Goal: Task Accomplishment & Management: Manage account settings

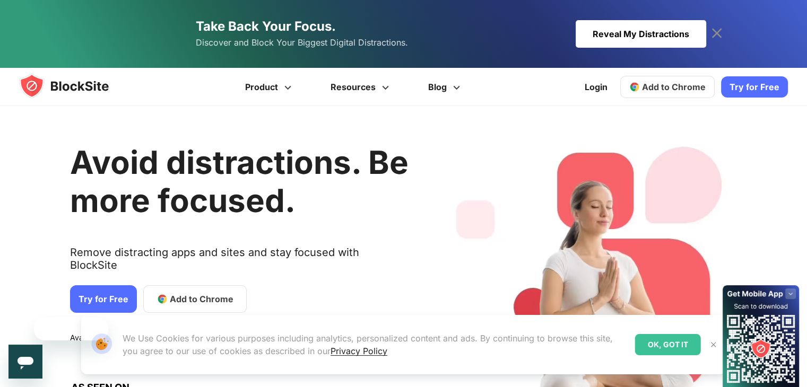
click at [214, 213] on h1 "Avoid distractions. Be more focused." at bounding box center [239, 181] width 338 height 76
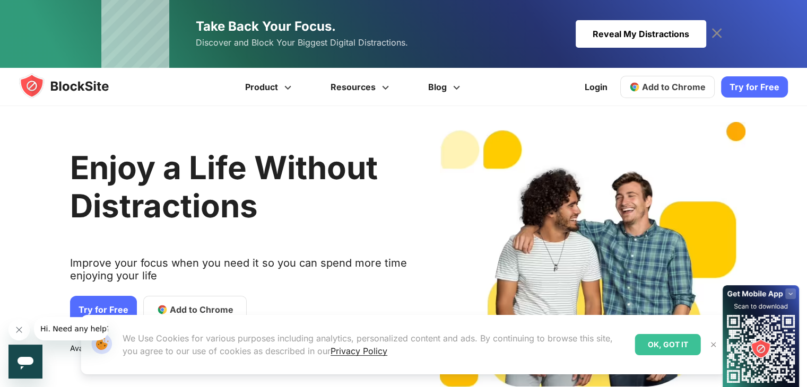
click at [651, 349] on div "OK, GOT IT" at bounding box center [668, 344] width 66 height 21
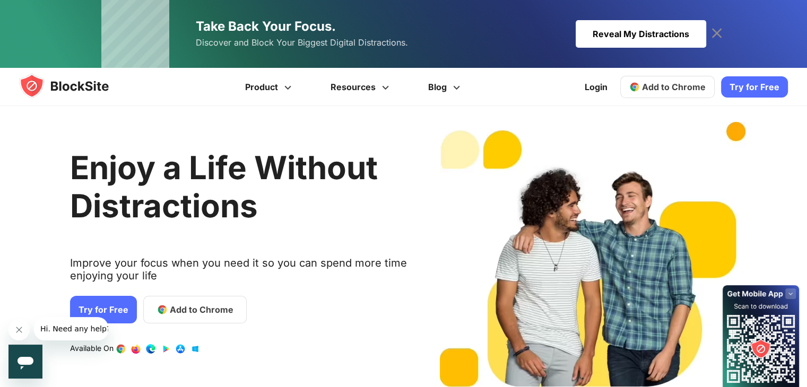
click at [202, 307] on span "Add to Chrome" at bounding box center [202, 309] width 64 height 13
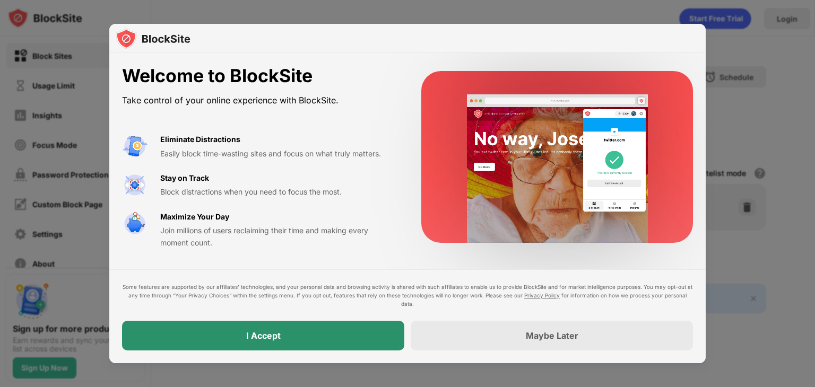
click at [306, 338] on div "I Accept" at bounding box center [263, 336] width 282 height 30
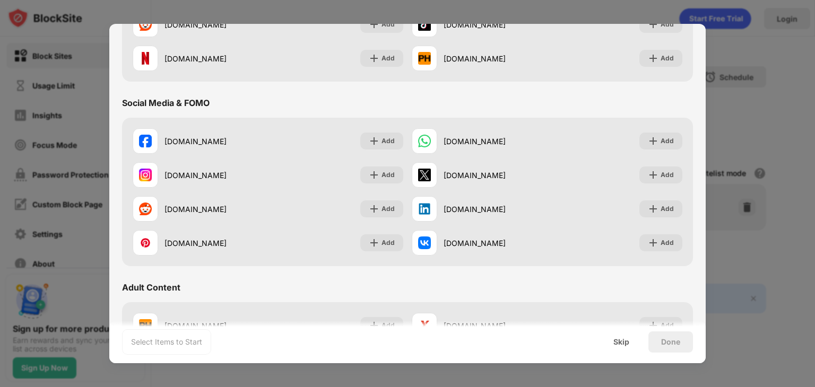
scroll to position [233, 0]
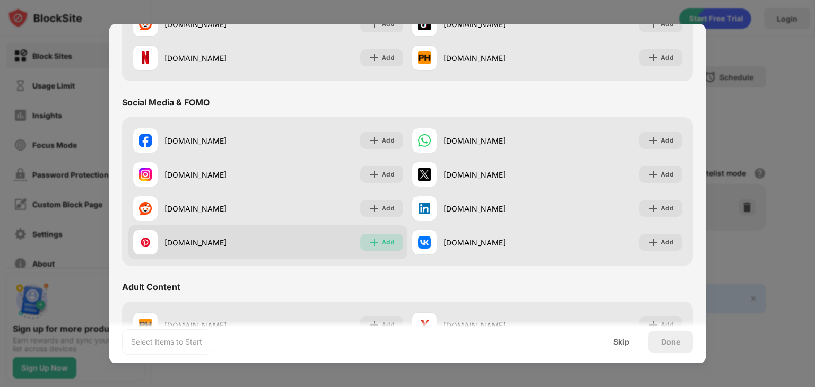
click at [373, 242] on img at bounding box center [374, 242] width 11 height 11
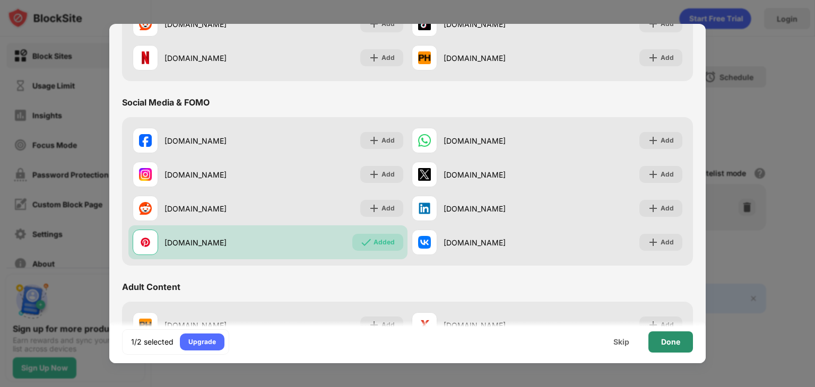
click at [669, 345] on div "Done" at bounding box center [670, 342] width 19 height 8
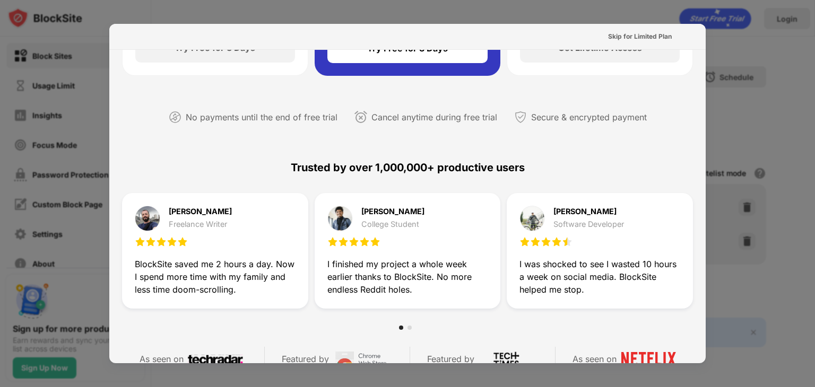
scroll to position [0, 0]
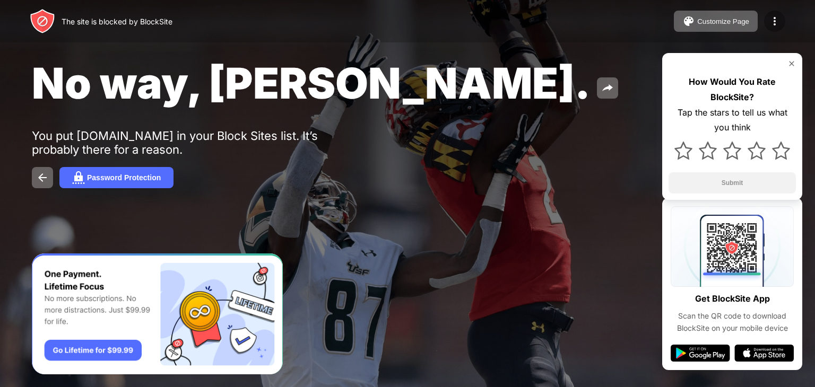
click at [779, 17] on img at bounding box center [774, 21] width 13 height 13
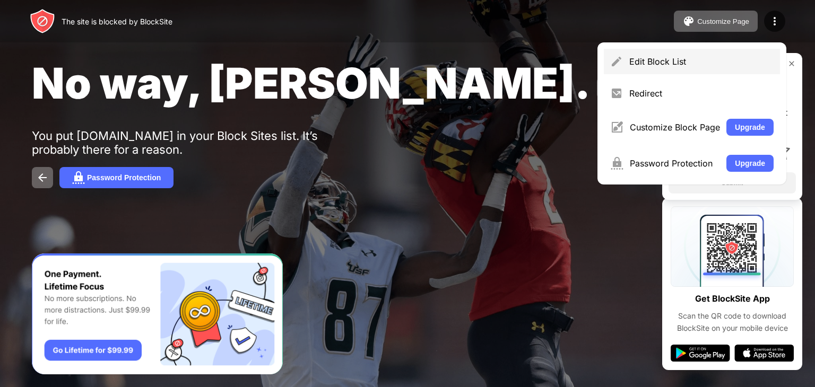
click at [649, 60] on div "Edit Block List" at bounding box center [701, 61] width 144 height 11
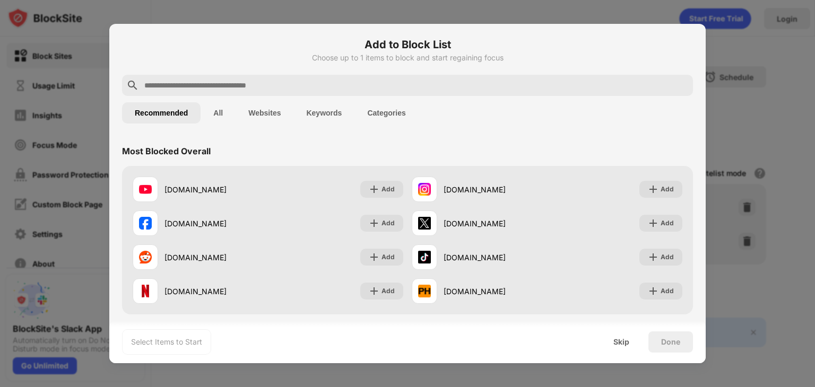
click at [732, 83] on div at bounding box center [407, 193] width 815 height 387
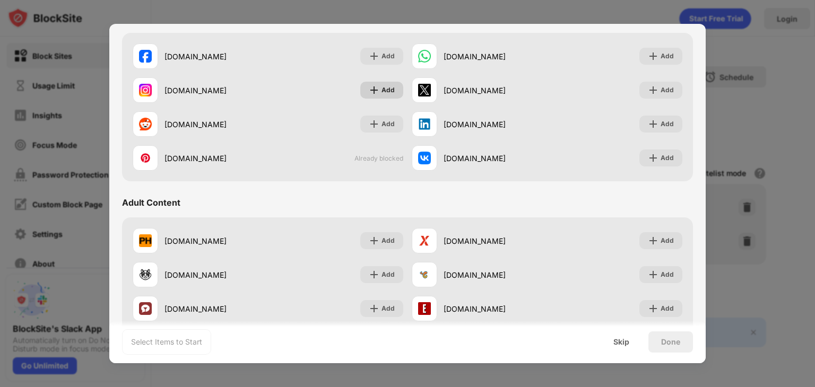
scroll to position [318, 0]
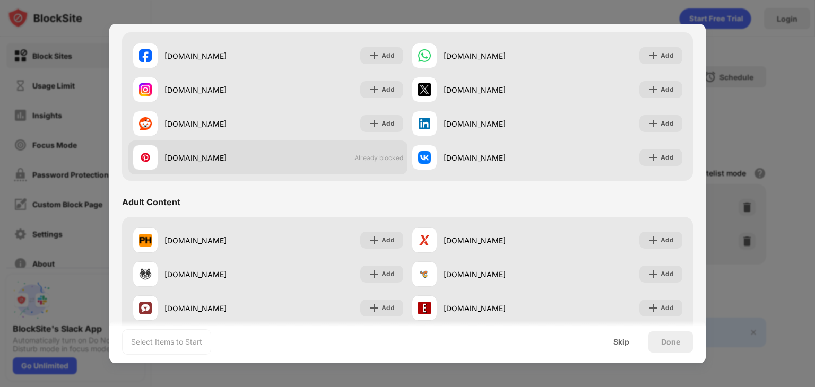
click at [372, 154] on span "Already blocked" at bounding box center [378, 158] width 49 height 8
click at [205, 166] on div "[DOMAIN_NAME]" at bounding box center [200, 157] width 135 height 25
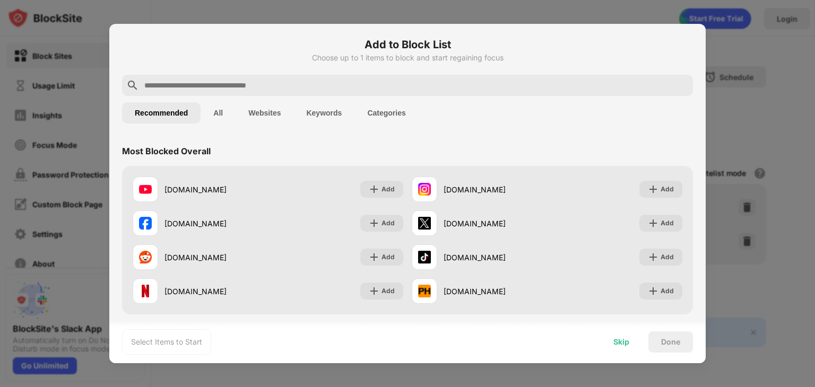
click at [632, 342] on div "Skip" at bounding box center [621, 342] width 41 height 21
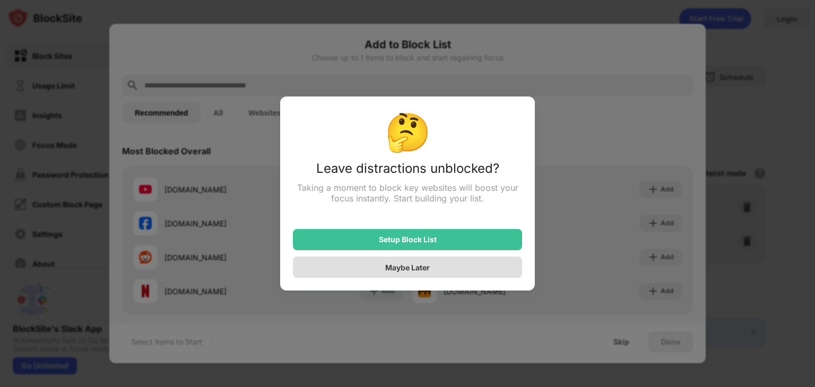
click at [433, 266] on div "Maybe Later" at bounding box center [407, 267] width 229 height 21
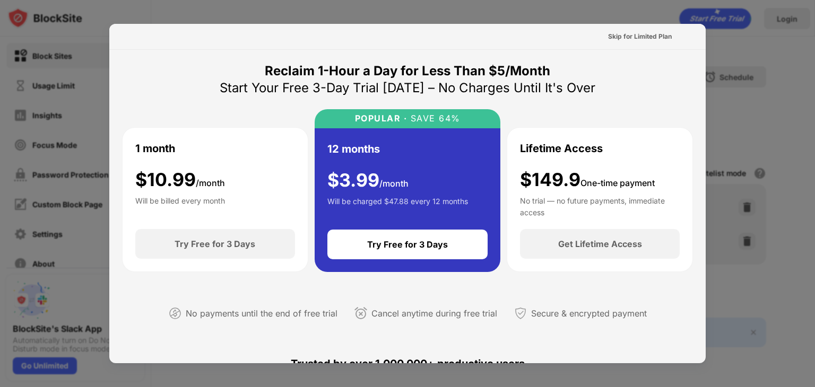
click at [737, 54] on div at bounding box center [407, 193] width 815 height 387
click at [650, 41] on div "Skip for Limited Plan" at bounding box center [640, 36] width 64 height 11
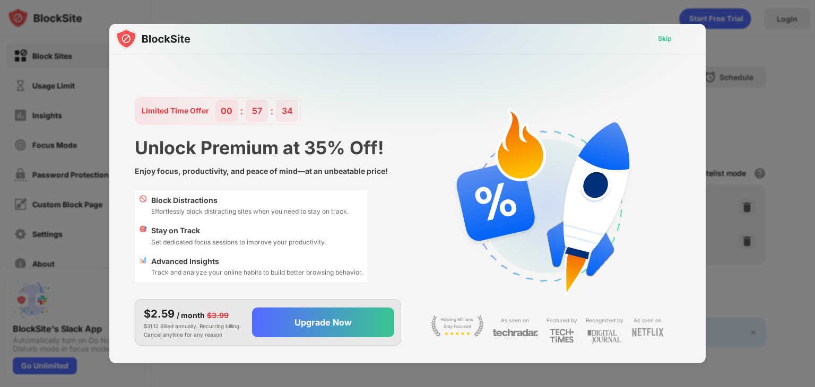
click at [674, 34] on div "Skip" at bounding box center [664, 38] width 31 height 17
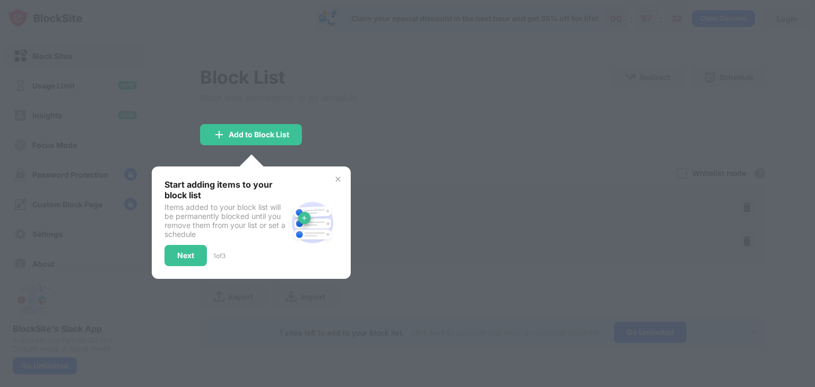
click at [373, 167] on div at bounding box center [407, 193] width 815 height 387
click at [338, 181] on img at bounding box center [338, 179] width 8 height 8
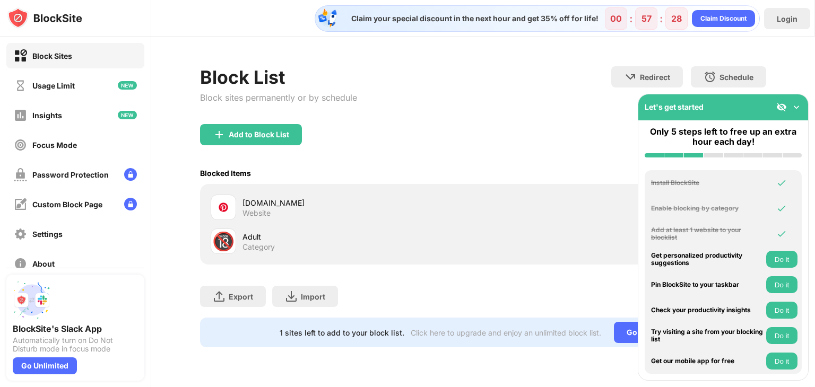
click at [251, 201] on div "[DOMAIN_NAME]" at bounding box center [362, 202] width 240 height 11
click at [263, 208] on div "Website" at bounding box center [256, 213] width 28 height 10
click at [801, 102] on img at bounding box center [796, 107] width 11 height 11
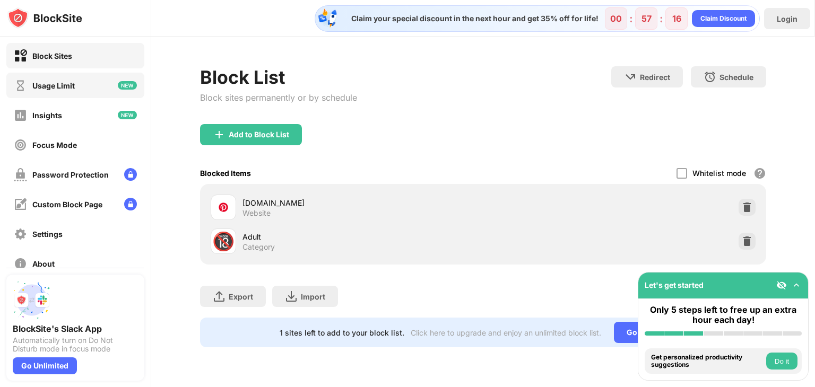
click at [101, 85] on div "Usage Limit" at bounding box center [75, 85] width 138 height 25
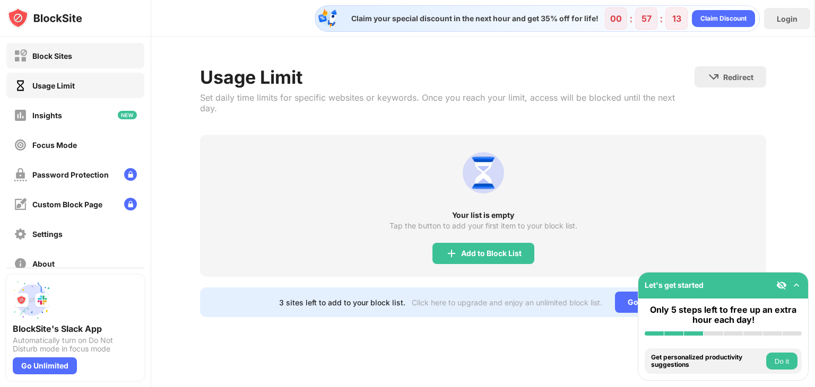
click at [79, 55] on div "Block Sites" at bounding box center [75, 55] width 138 height 25
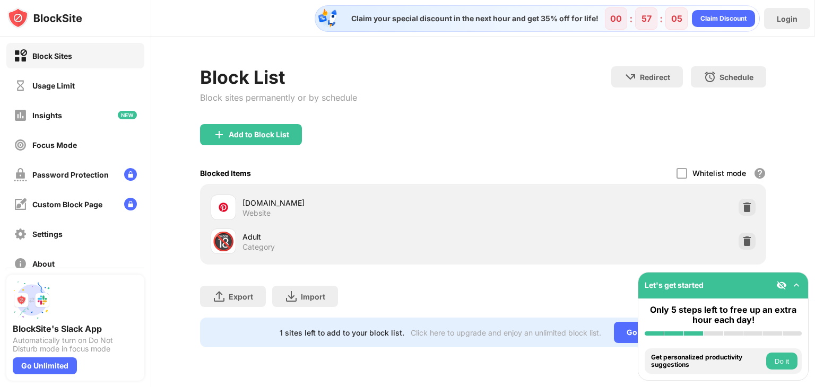
drag, startPoint x: 562, startPoint y: 3, endPoint x: 539, endPoint y: 91, distance: 91.6
click at [539, 91] on div "Block List Block sites permanently or by schedule Redirect Choose a site to be …" at bounding box center [483, 95] width 566 height 58
drag, startPoint x: 796, startPoint y: 1, endPoint x: 552, endPoint y: 108, distance: 266.3
click at [552, 108] on div "Block List Block sites permanently or by schedule Redirect Choose a site to be …" at bounding box center [483, 95] width 566 height 58
click at [501, 136] on div "Add to Block List" at bounding box center [483, 143] width 566 height 38
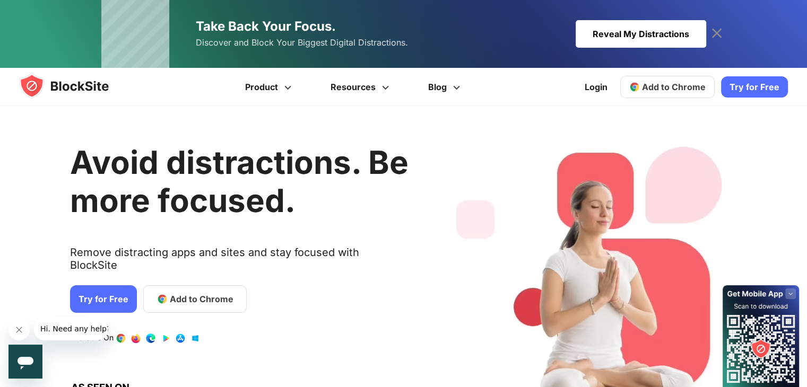
click at [681, 39] on div "Reveal My Distractions" at bounding box center [641, 34] width 131 height 28
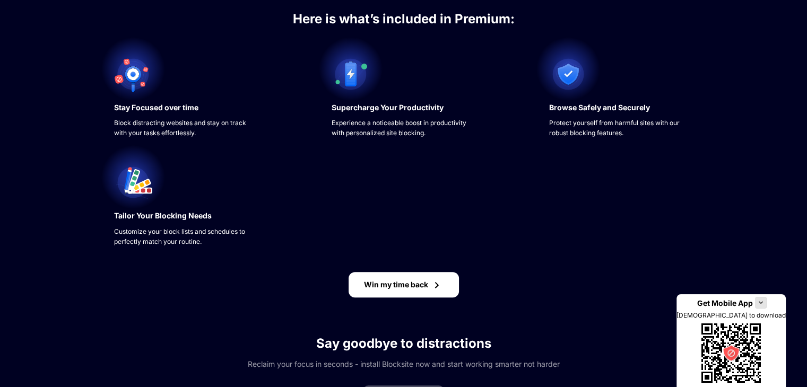
scroll to position [358, 0]
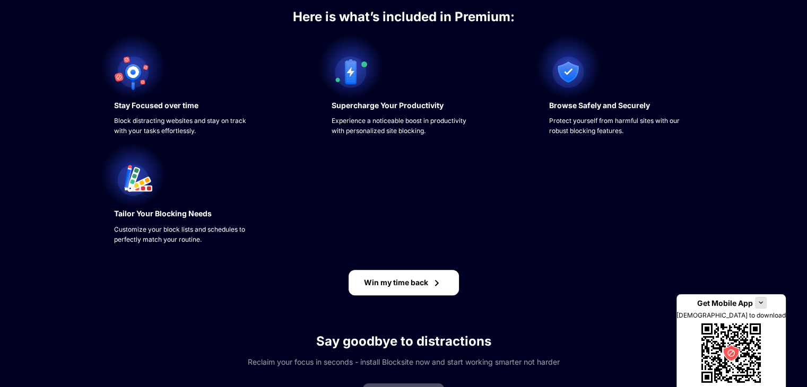
click at [424, 286] on div "Win my time back" at bounding box center [396, 283] width 64 height 8
